Goal: Task Accomplishment & Management: Complete application form

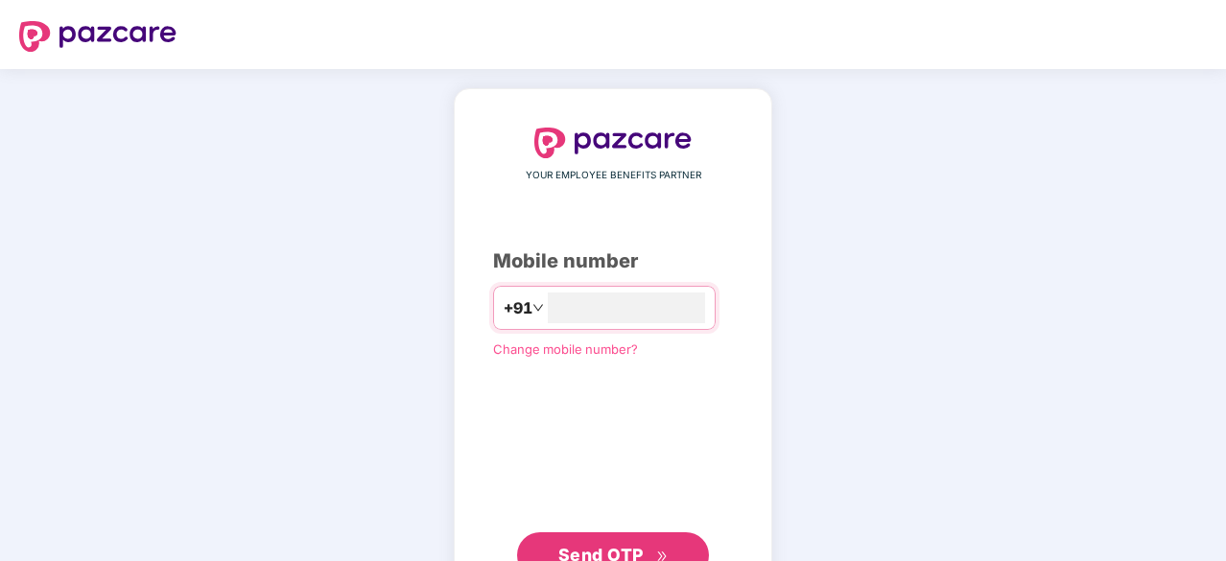
type input "**********"
click at [591, 537] on button "Send OTP" at bounding box center [613, 555] width 192 height 46
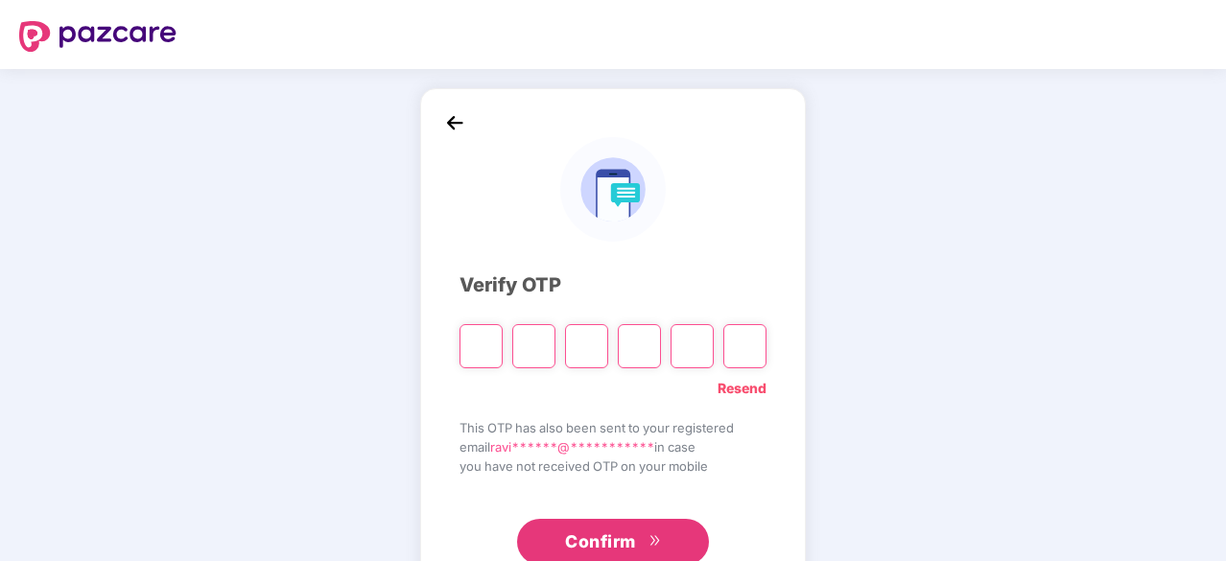
type input "*"
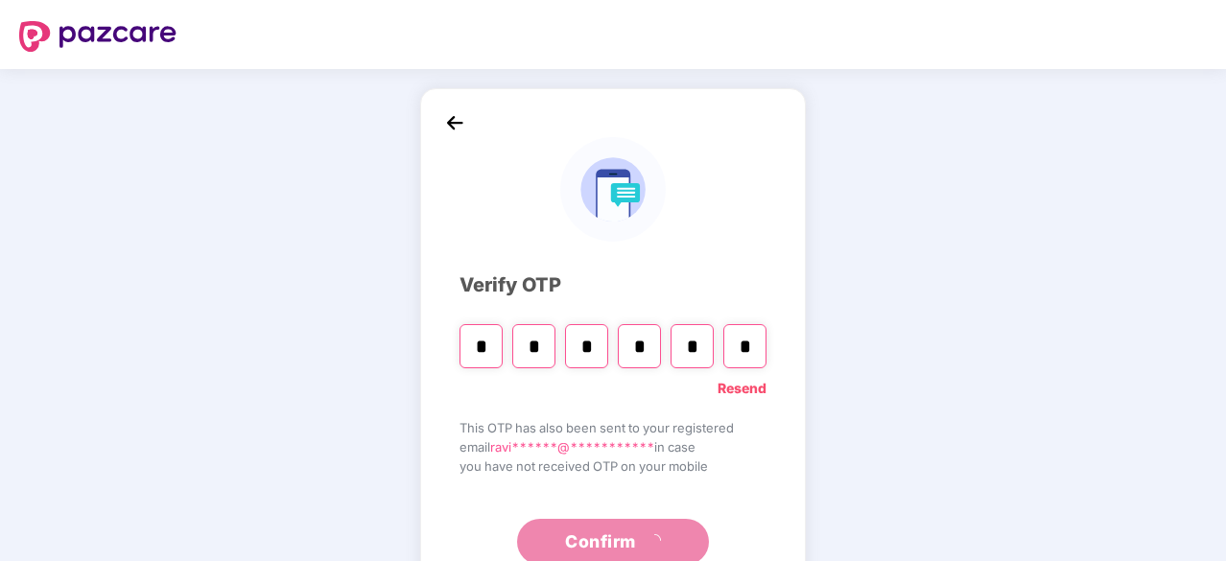
type input "*"
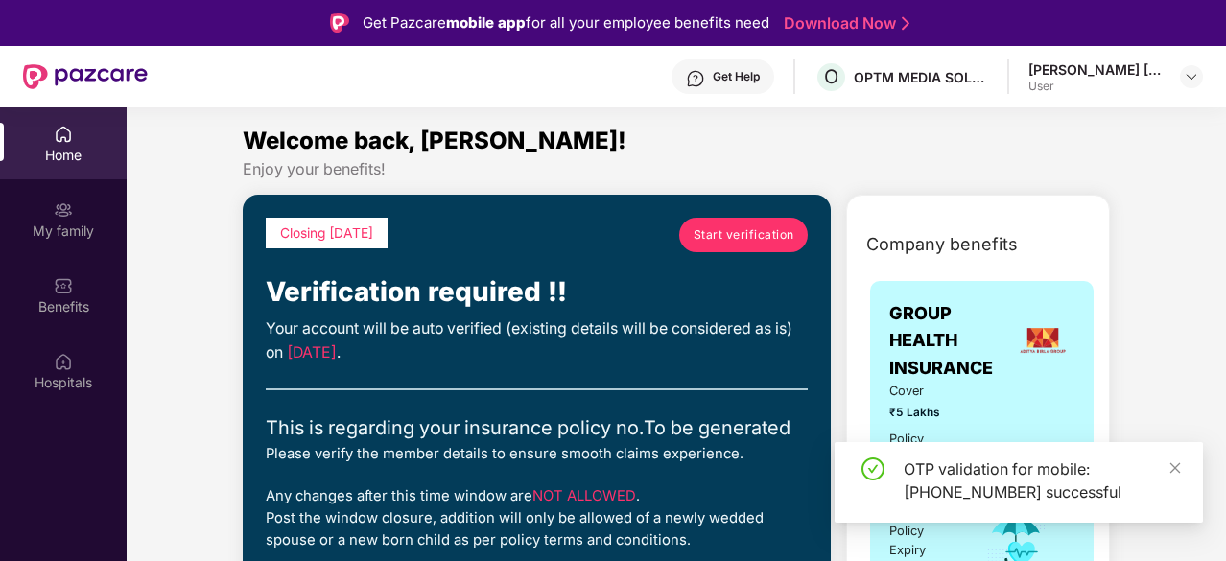
click at [749, 233] on span "Start verification" at bounding box center [743, 234] width 101 height 18
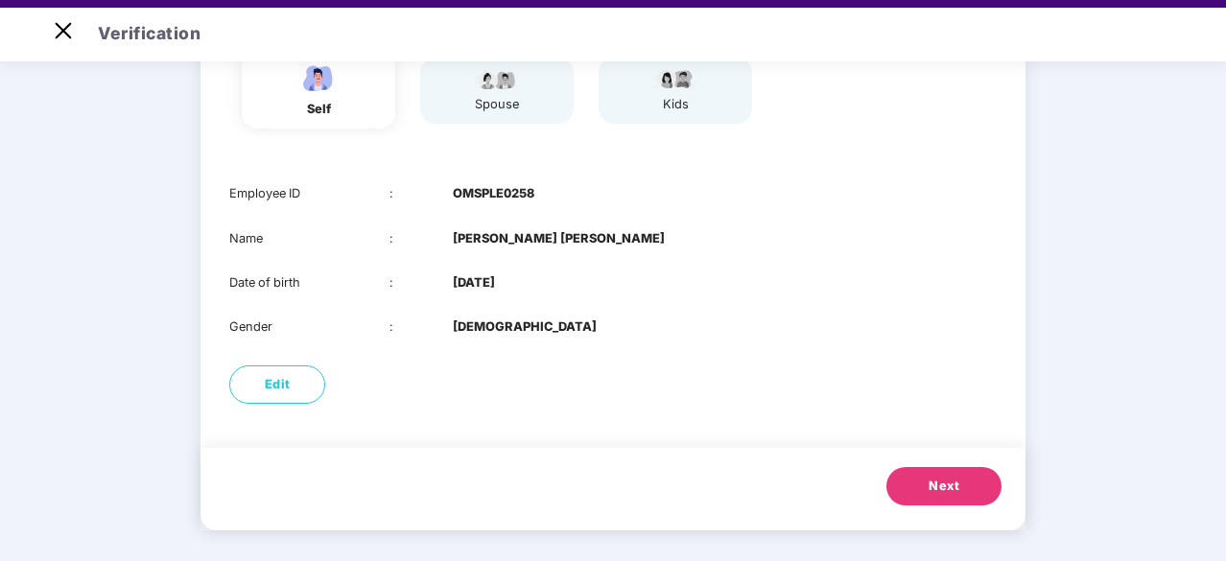
scroll to position [46, 0]
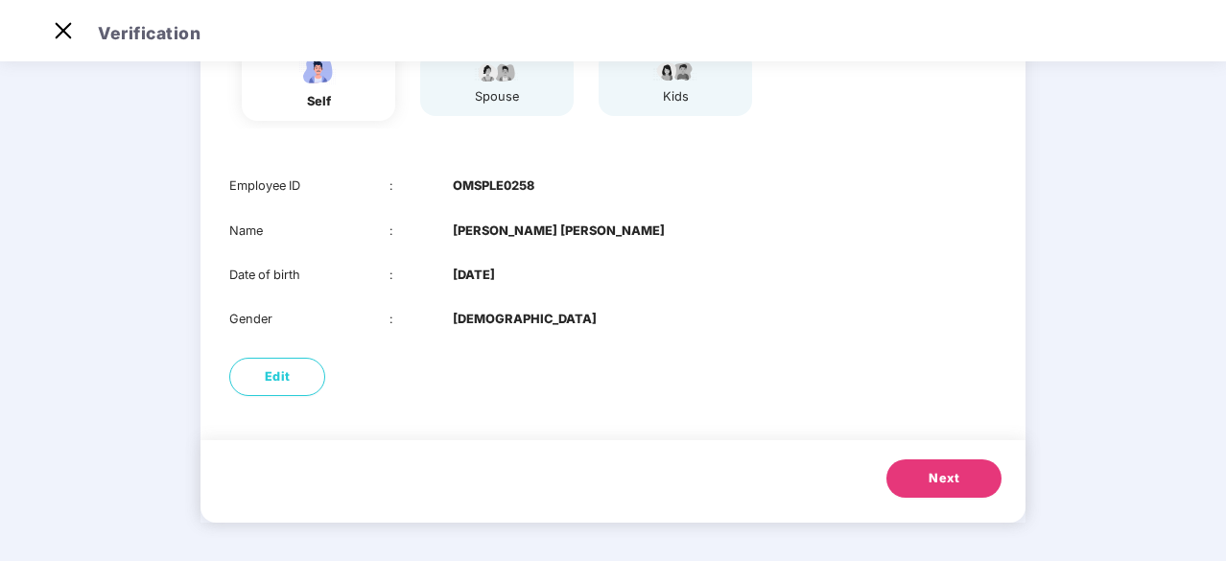
click at [958, 473] on button "Next" at bounding box center [943, 478] width 115 height 38
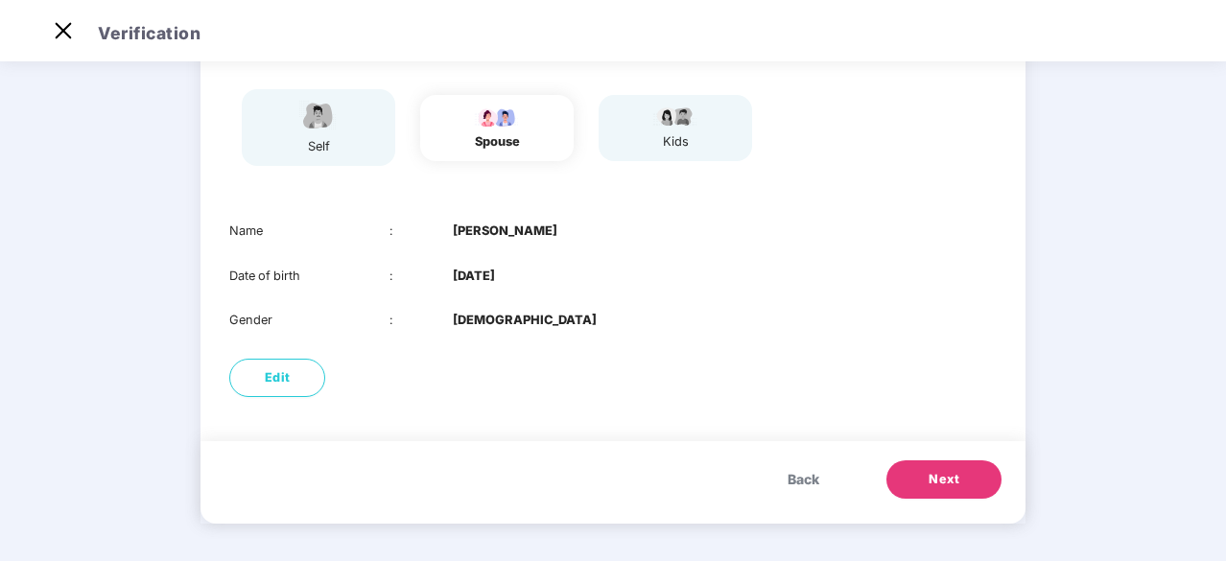
click at [958, 473] on button "Next" at bounding box center [943, 479] width 115 height 38
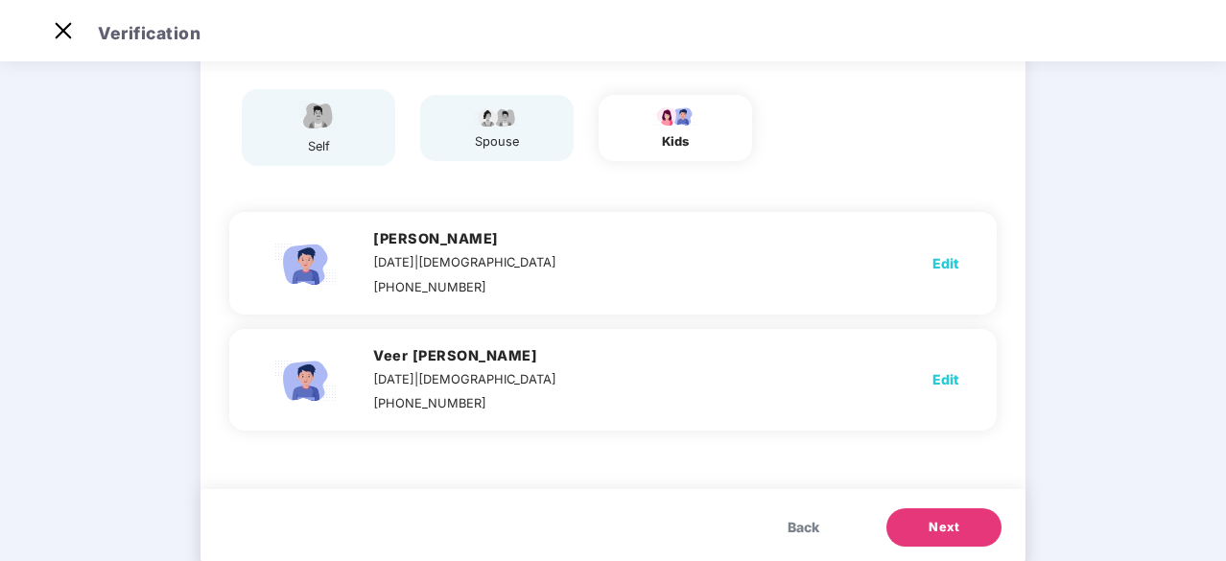
scroll to position [195, 0]
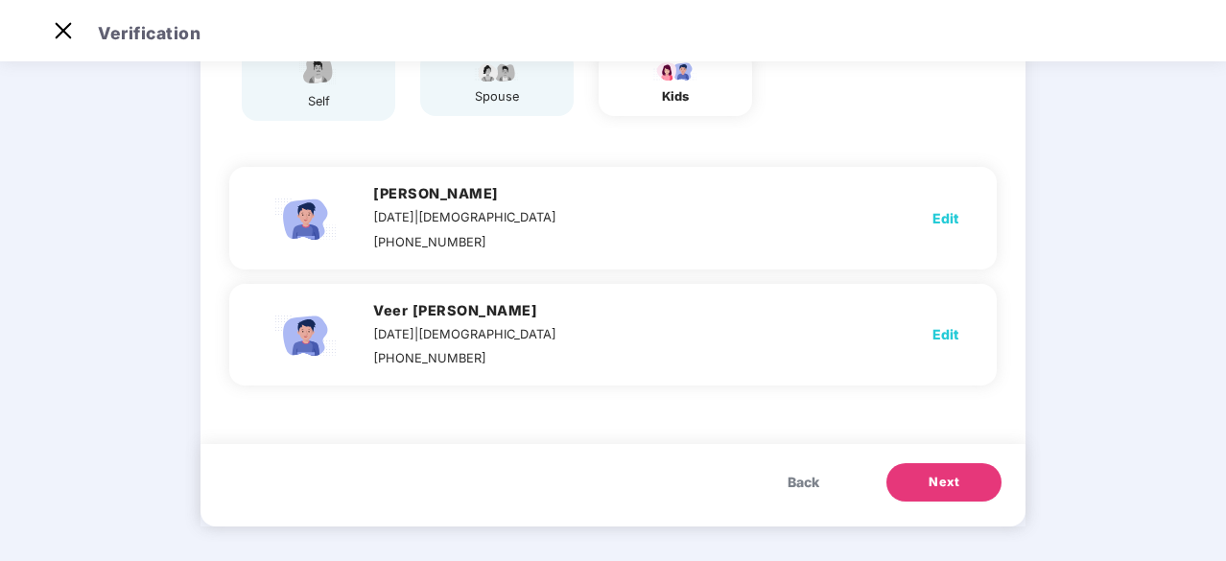
click at [958, 473] on button "Next" at bounding box center [943, 482] width 115 height 38
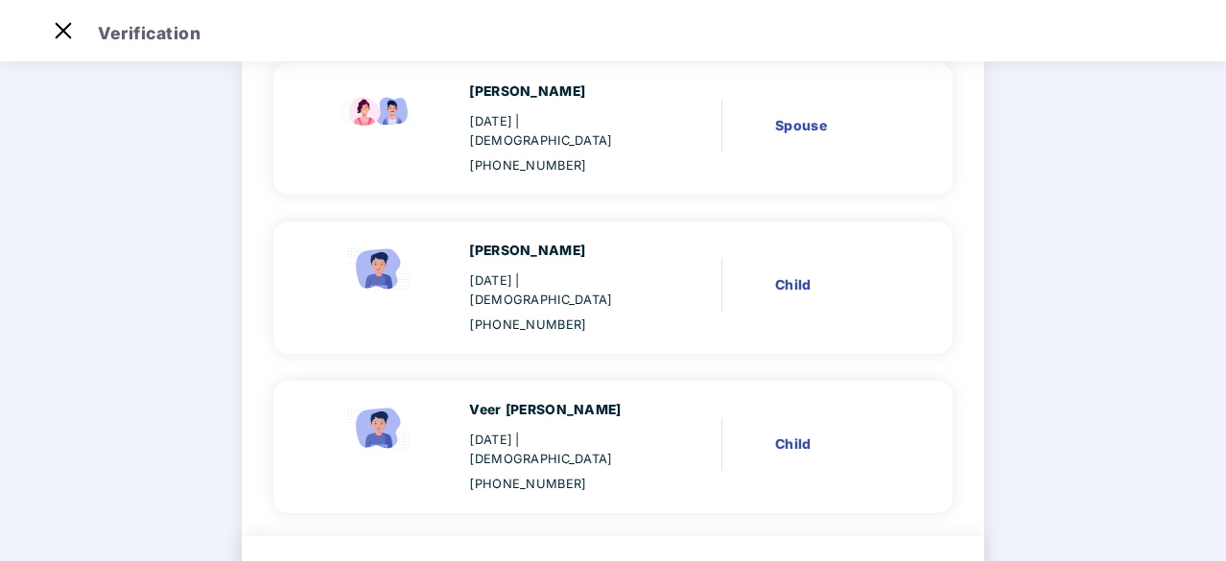
scroll to position [428, 0]
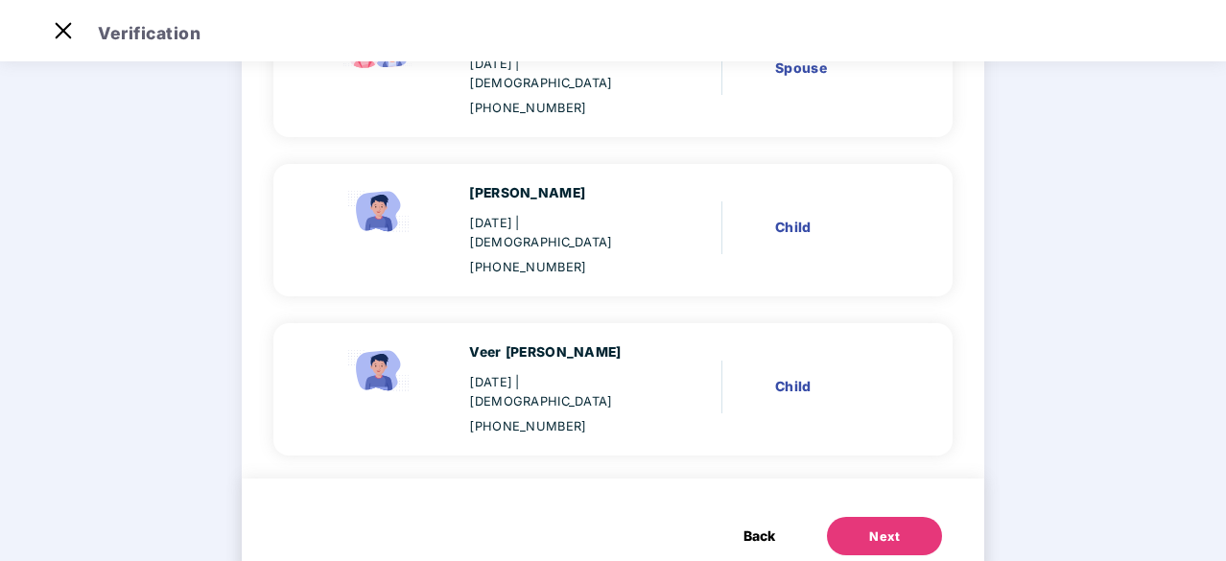
click at [875, 527] on div "Next" at bounding box center [884, 536] width 31 height 19
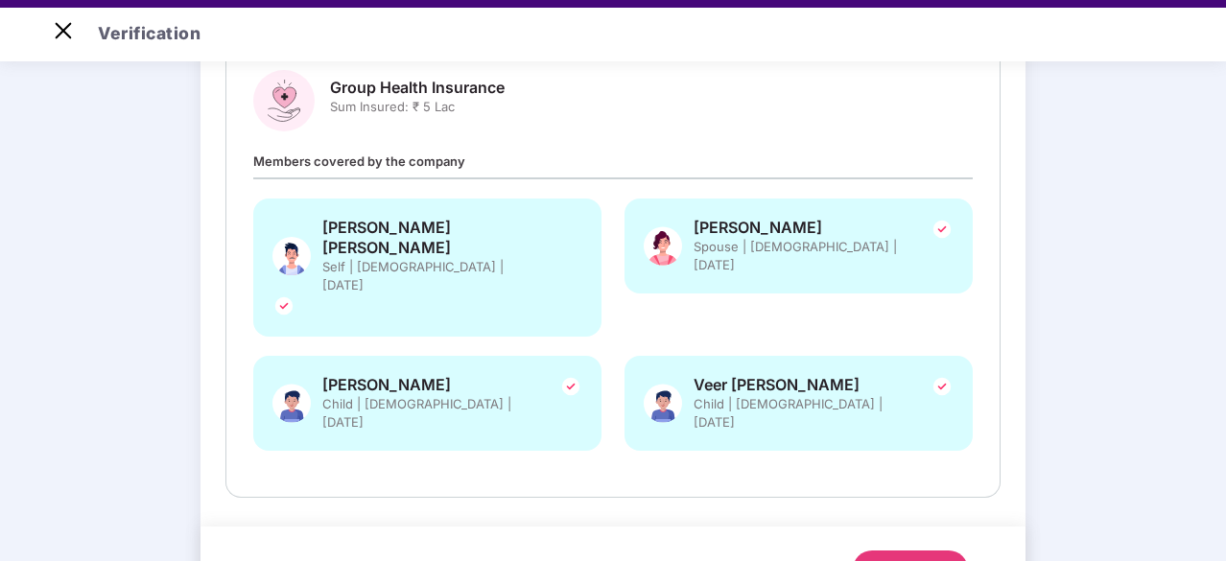
scroll to position [46, 0]
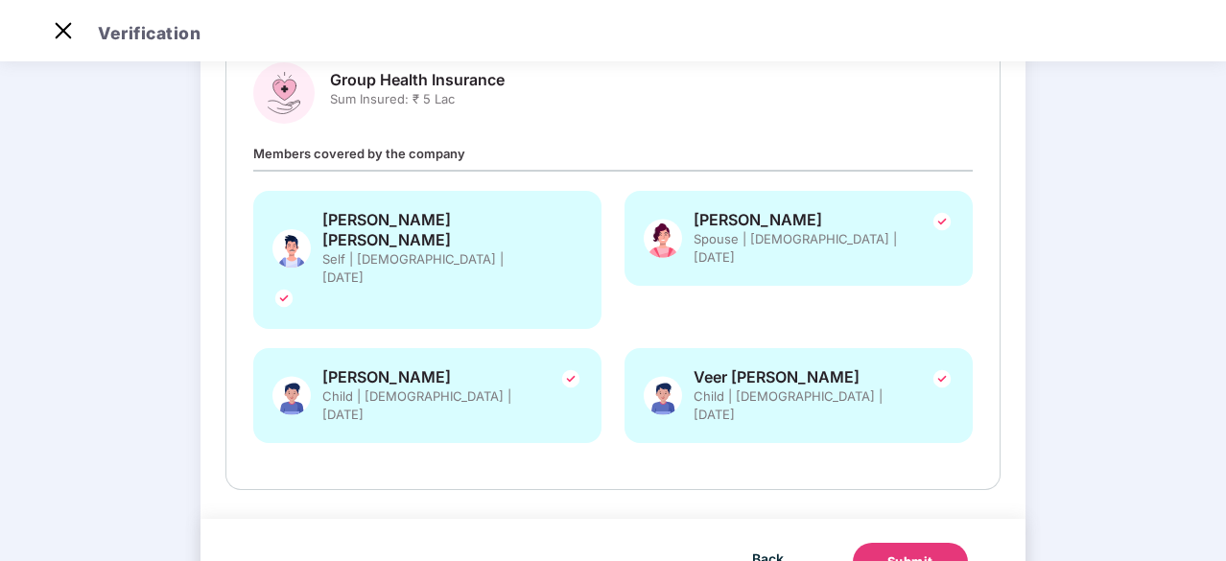
click at [927, 543] on button "Submit" at bounding box center [910, 562] width 115 height 38
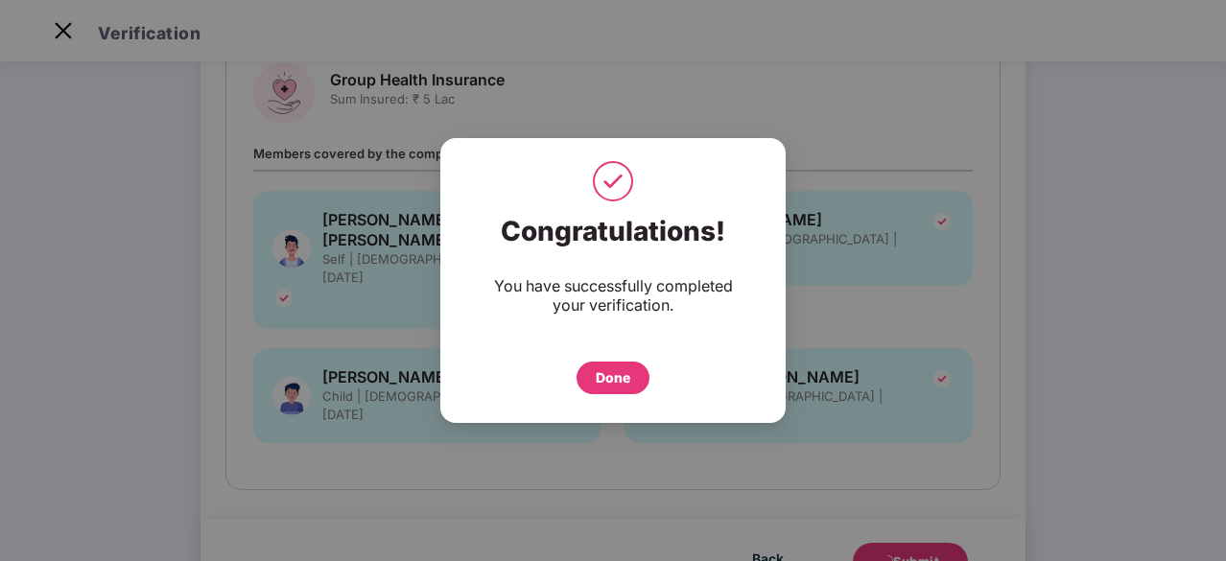
click at [600, 371] on div "Done" at bounding box center [613, 377] width 35 height 21
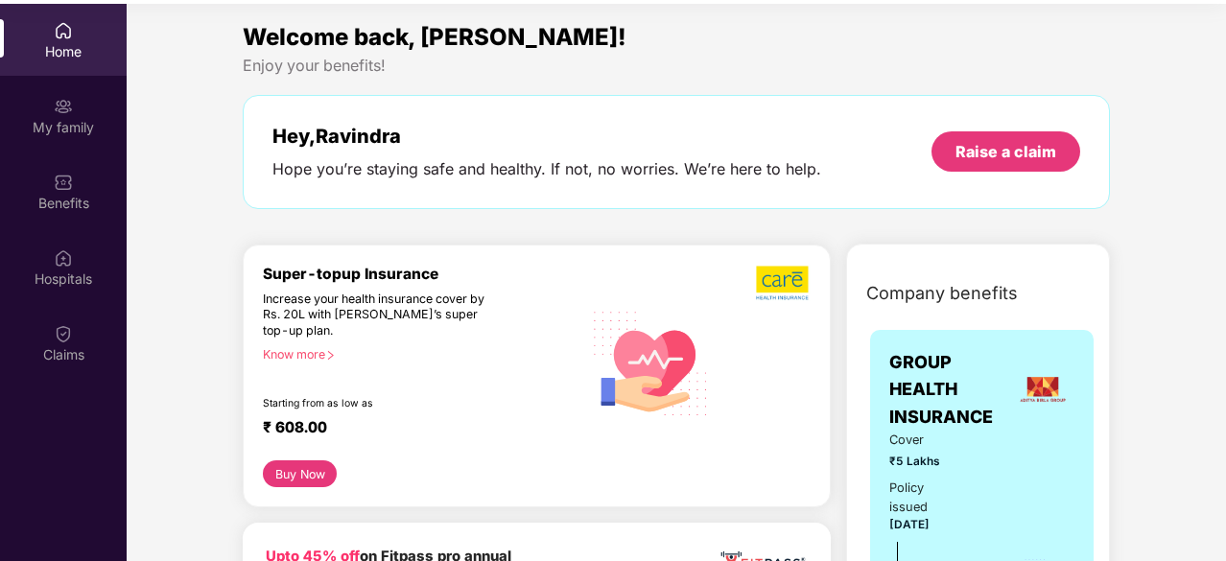
scroll to position [107, 0]
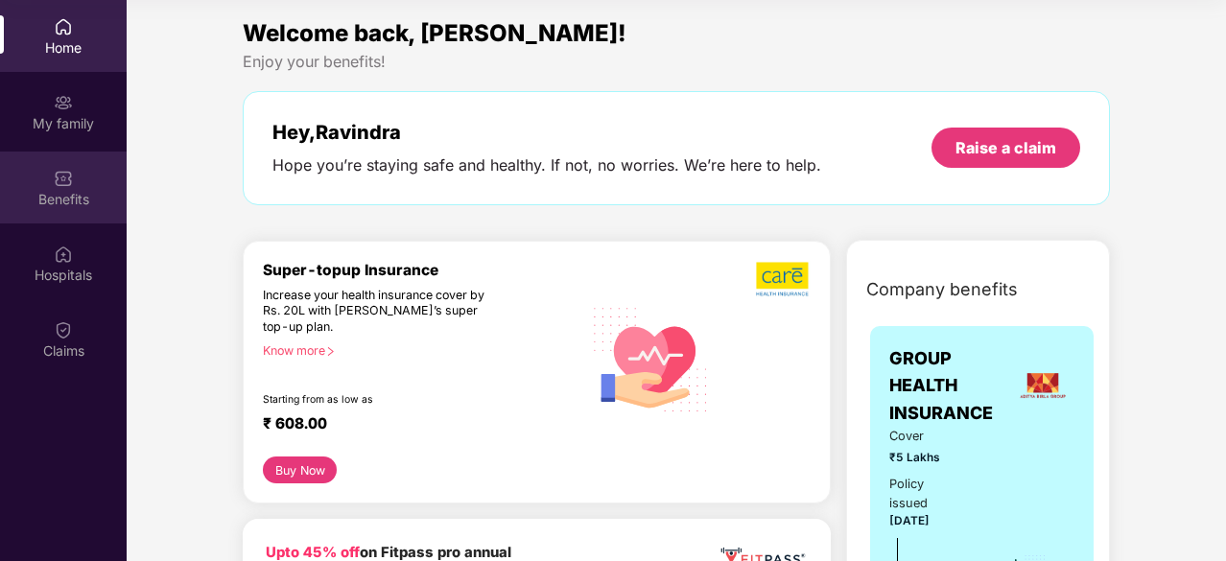
click at [60, 176] on img at bounding box center [63, 178] width 19 height 19
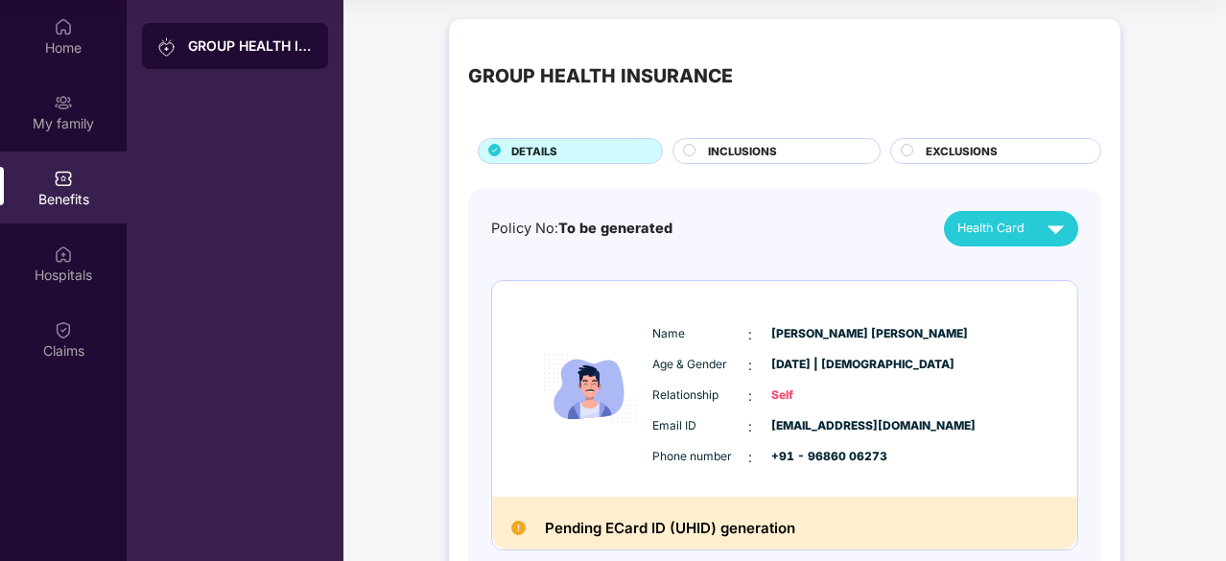
click at [754, 139] on div "INCLUSIONS" at bounding box center [776, 151] width 208 height 26
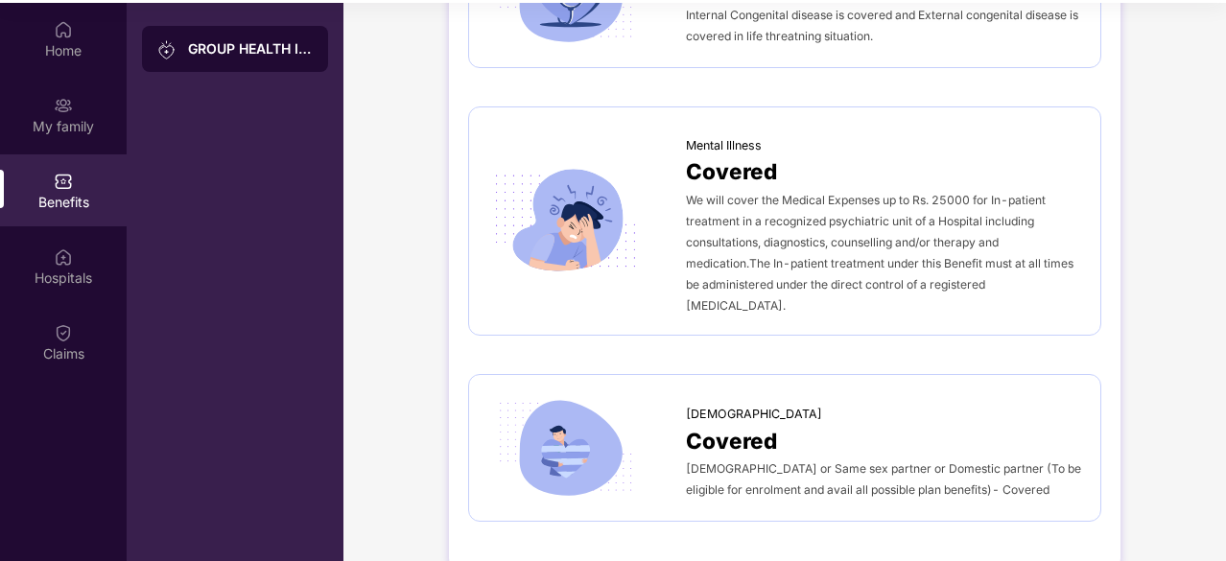
scroll to position [107, 0]
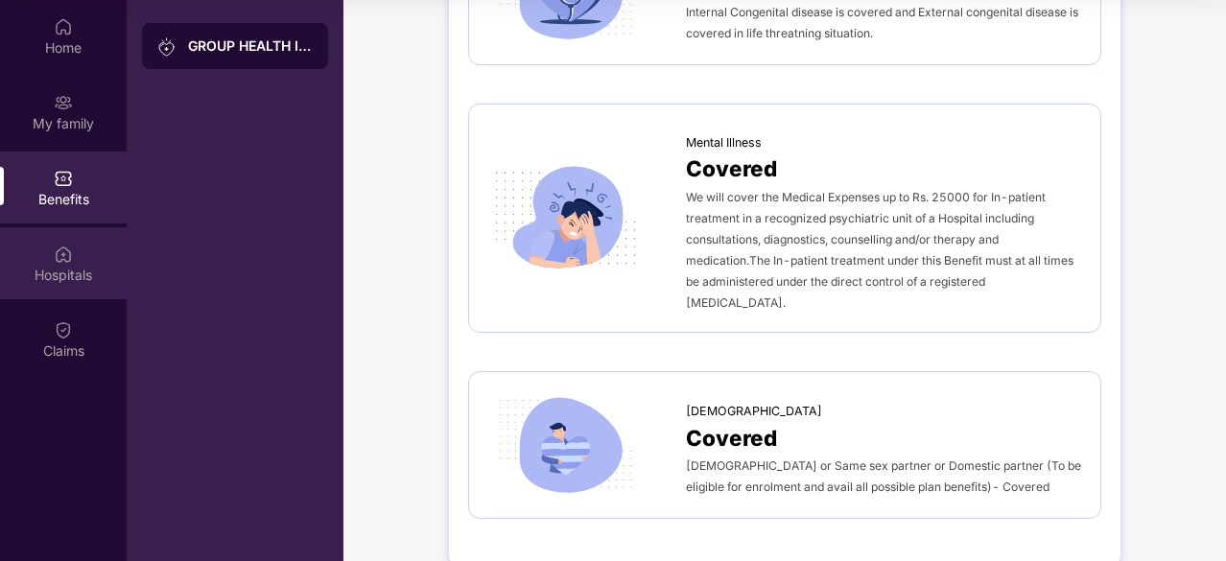
click at [73, 272] on div "Hospitals" at bounding box center [63, 275] width 127 height 19
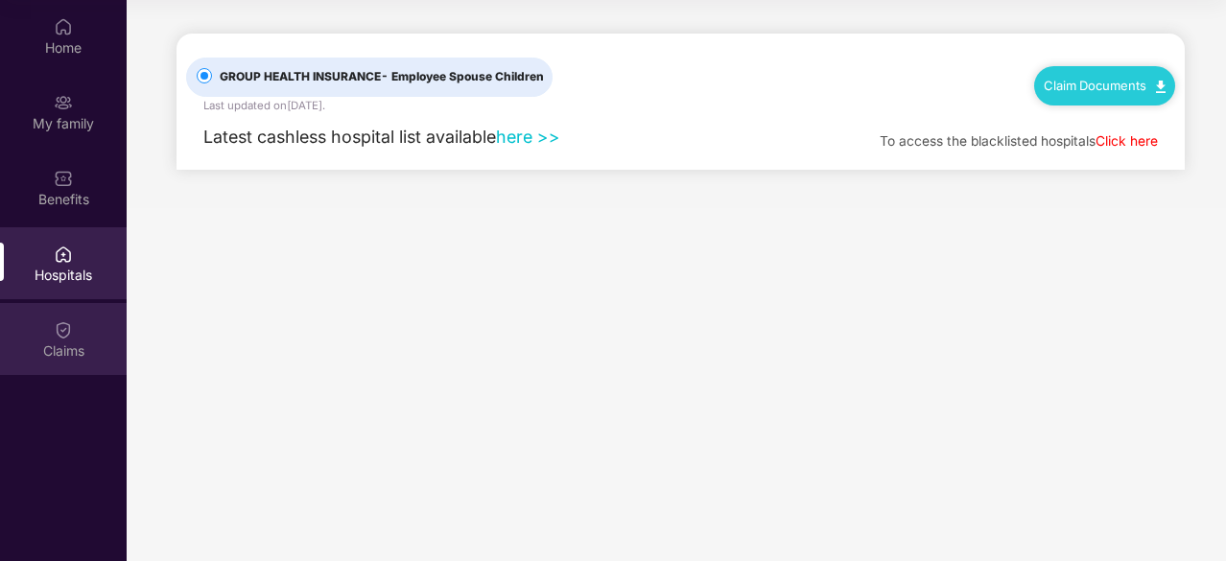
click at [67, 337] on img at bounding box center [63, 329] width 19 height 19
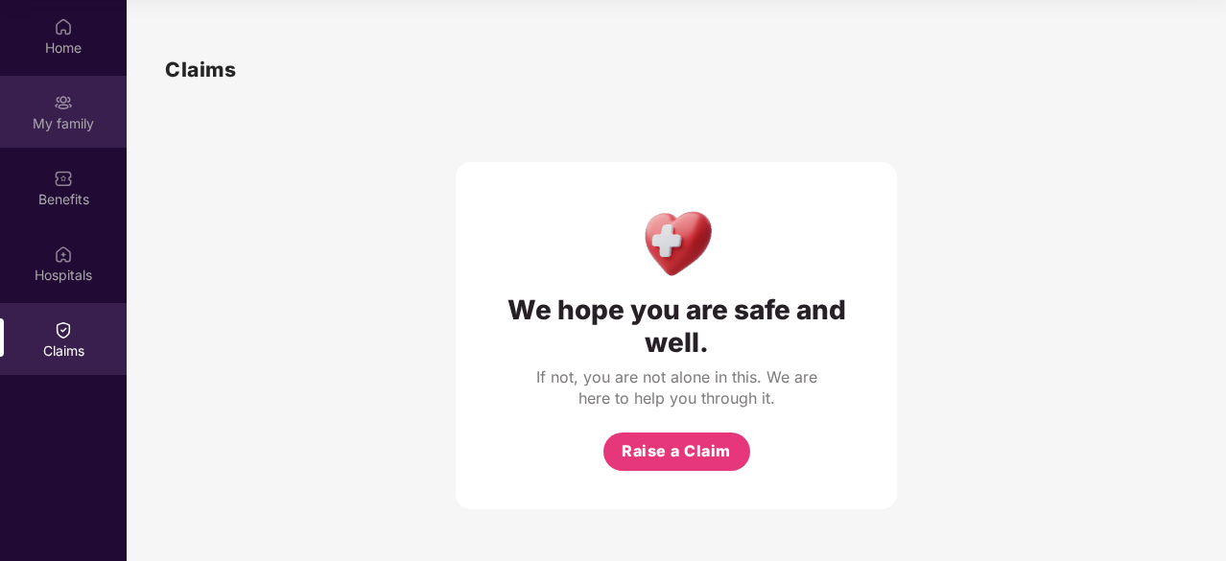
click at [74, 112] on div "My family" at bounding box center [63, 112] width 127 height 72
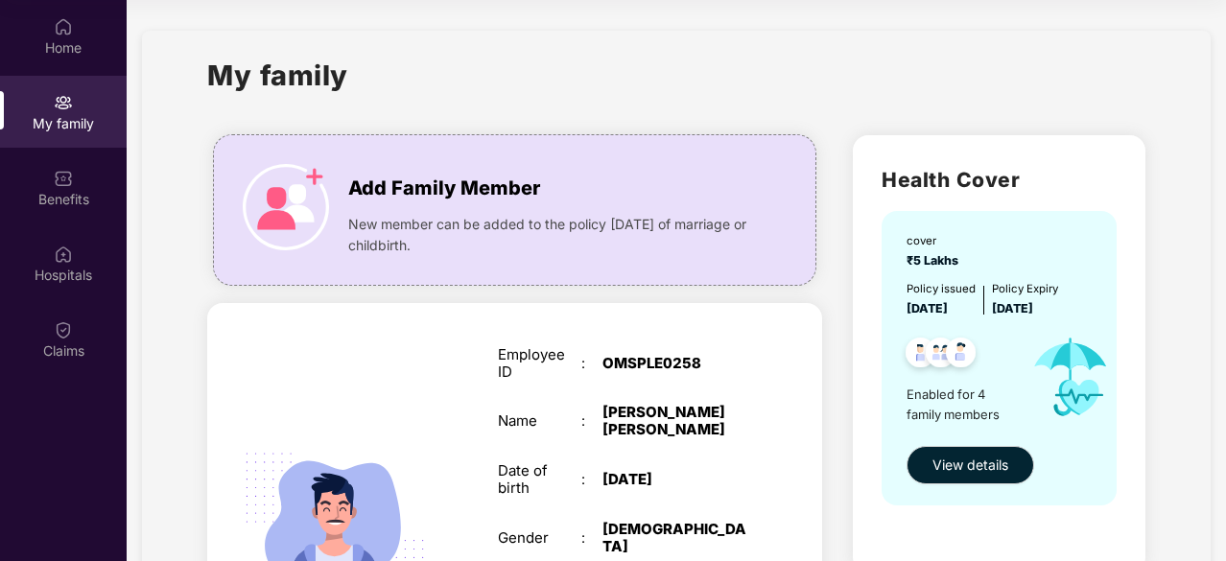
click at [250, 333] on div "SELF Employee ID : OMSPLE0258 Name : [PERSON_NAME] [PERSON_NAME] Date of birth …" at bounding box center [514, 539] width 615 height 472
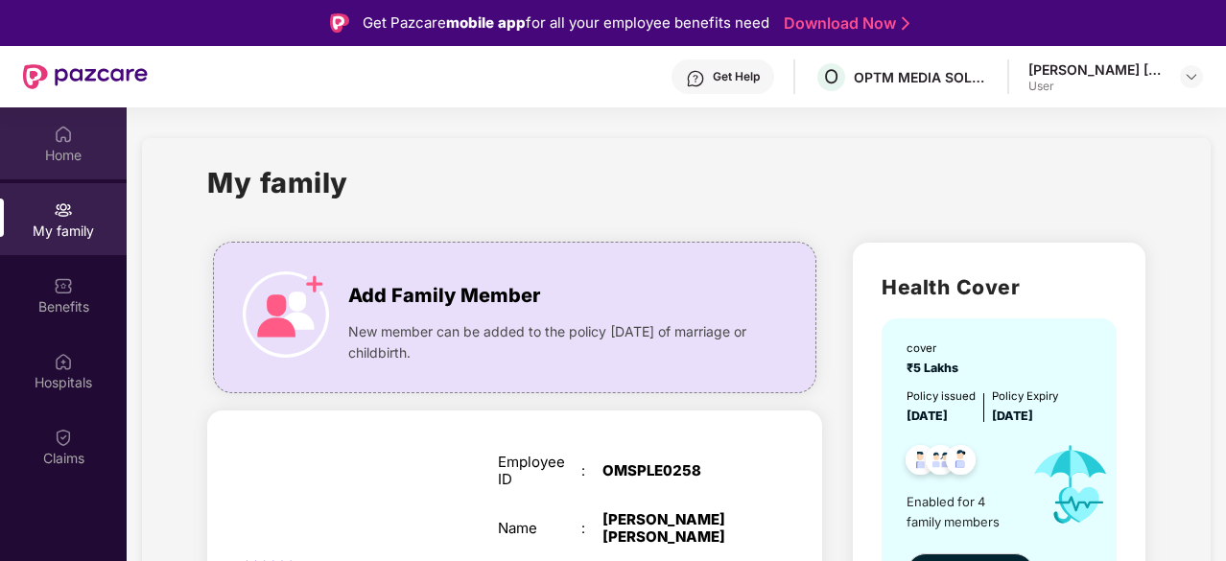
click at [62, 150] on div "Home" at bounding box center [63, 155] width 127 height 19
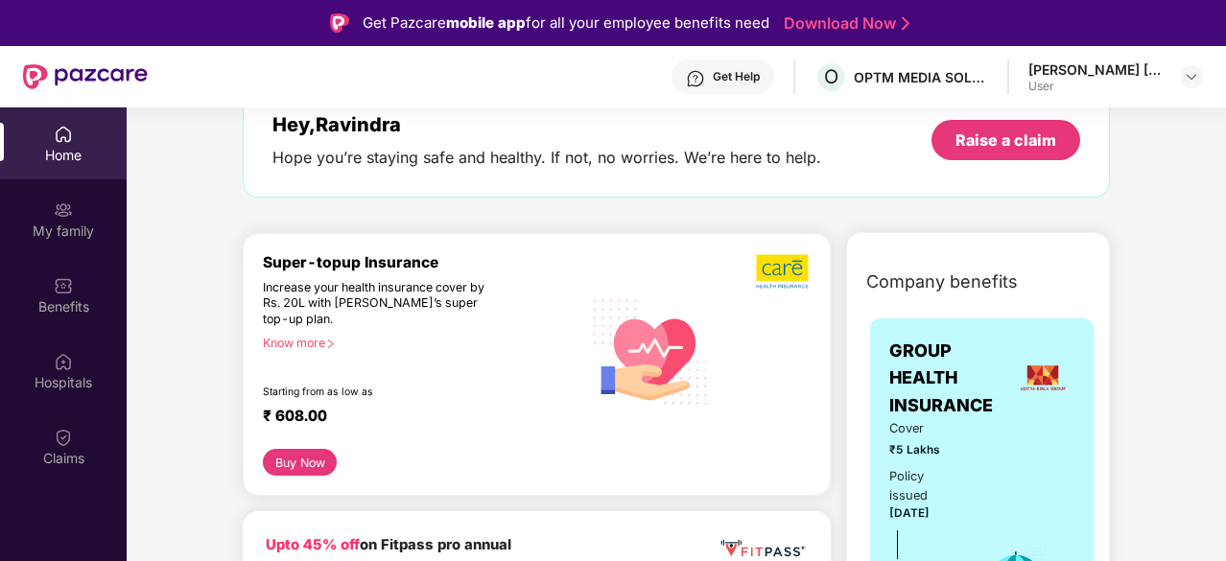
scroll to position [153, 0]
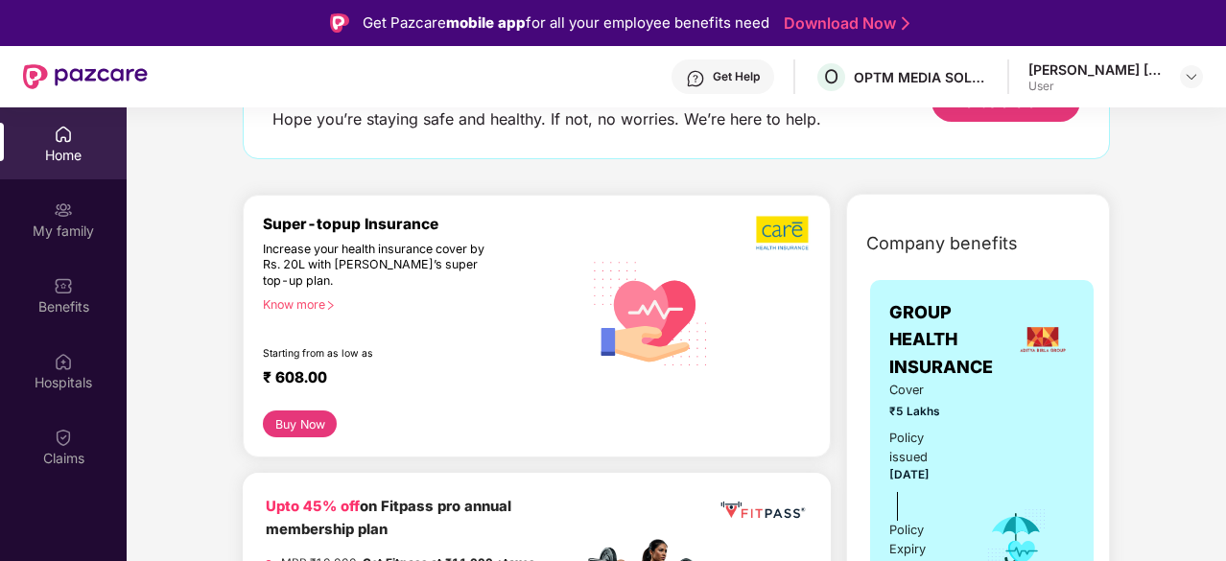
click at [312, 415] on button "Buy Now" at bounding box center [300, 423] width 74 height 27
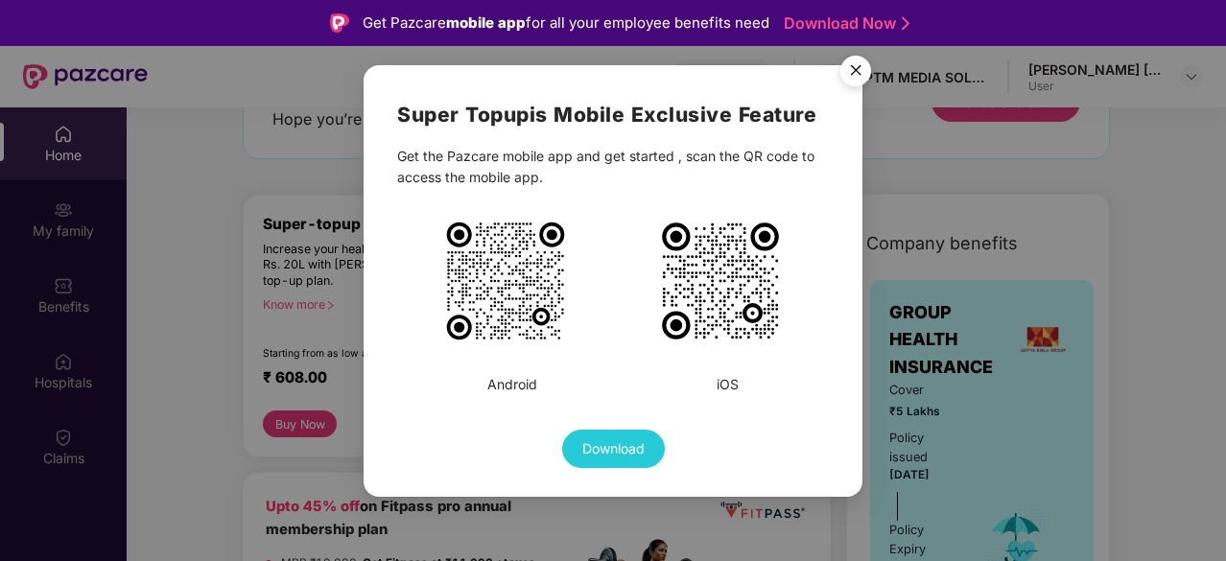
click at [849, 75] on img "Close" at bounding box center [856, 74] width 54 height 54
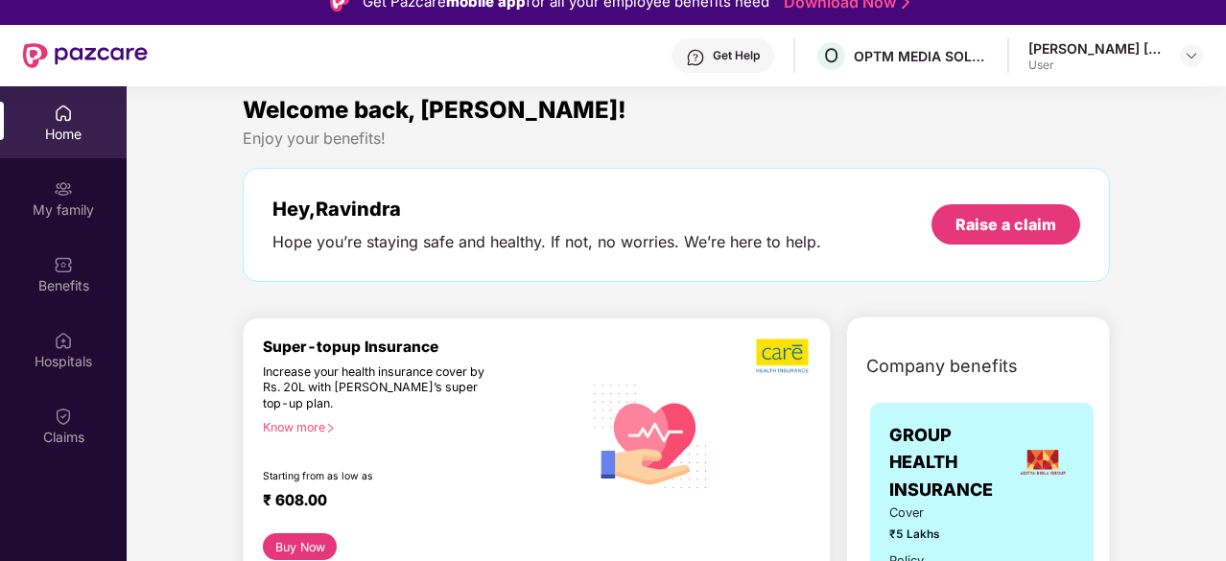
scroll to position [0, 0]
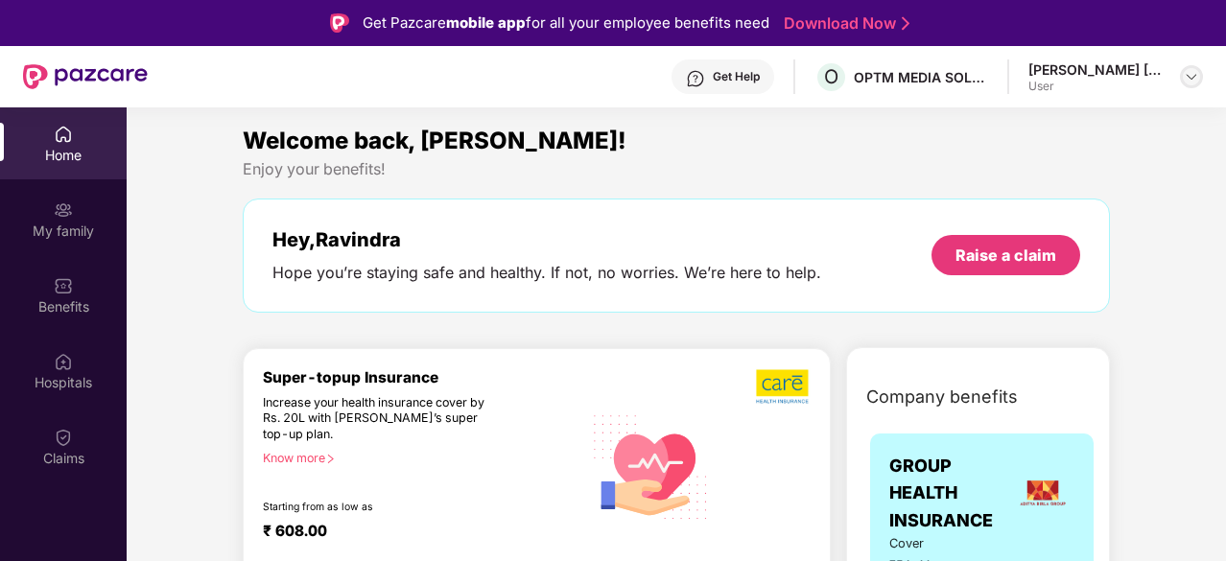
click at [1193, 76] on img at bounding box center [1191, 76] width 15 height 15
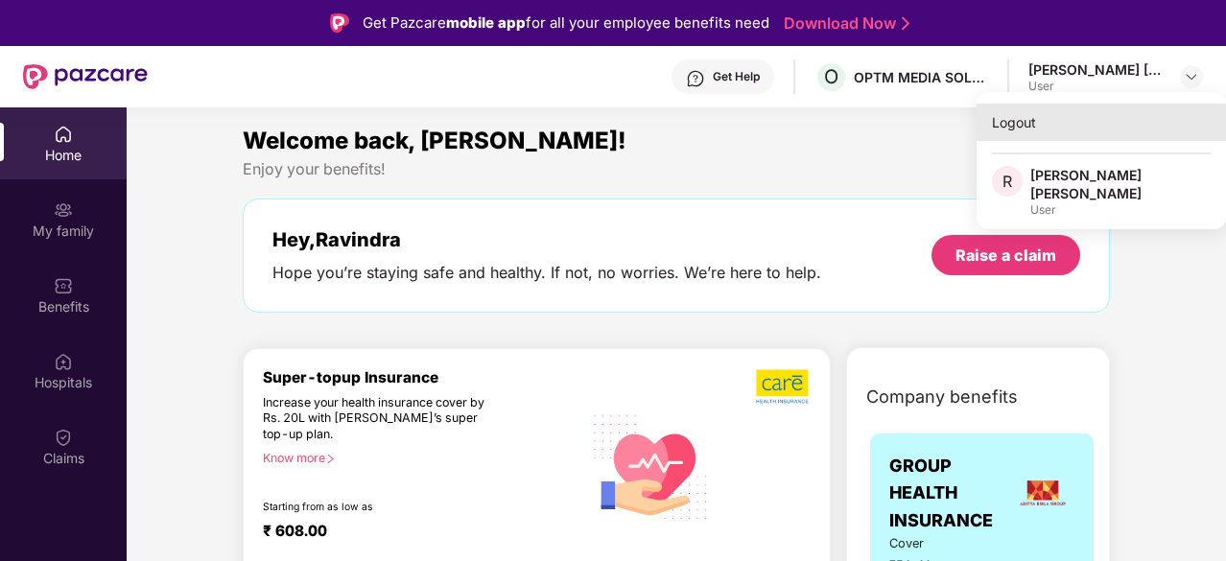
click at [1150, 112] on div "Logout" at bounding box center [1100, 122] width 249 height 37
